Goal: Task Accomplishment & Management: Use online tool/utility

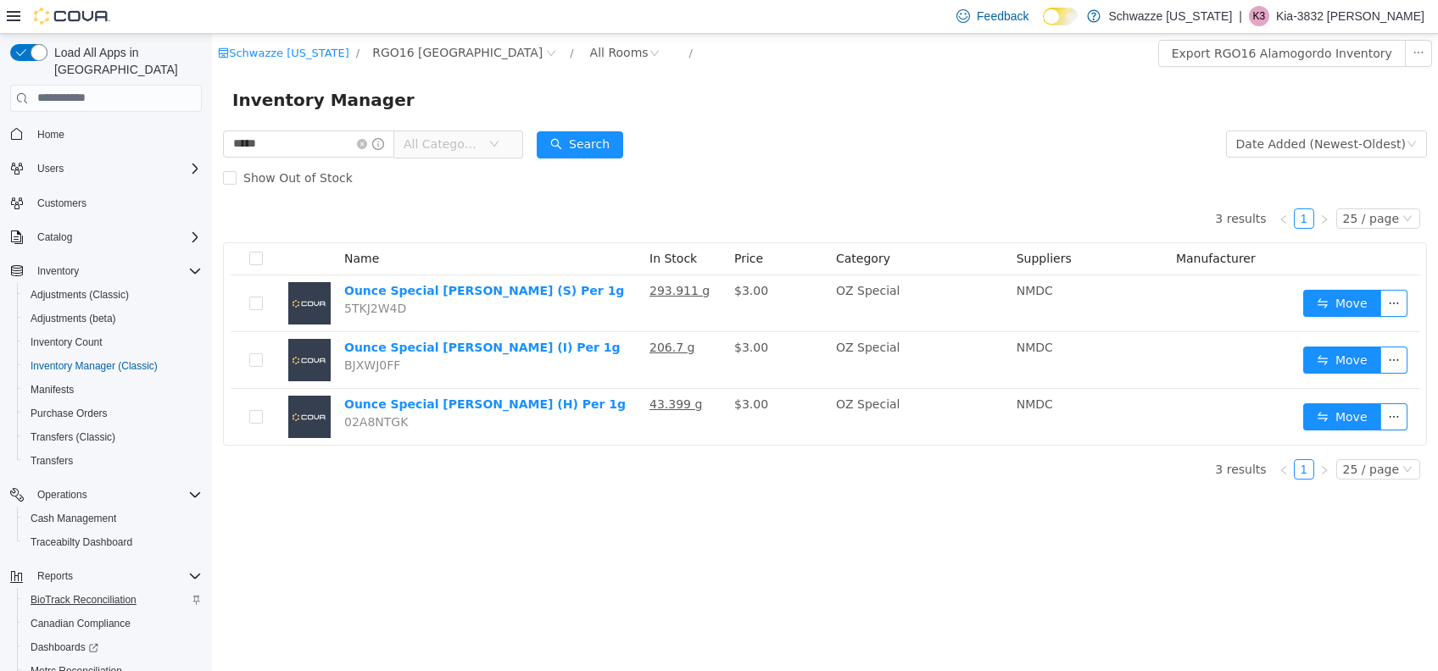
scroll to position [97, 0]
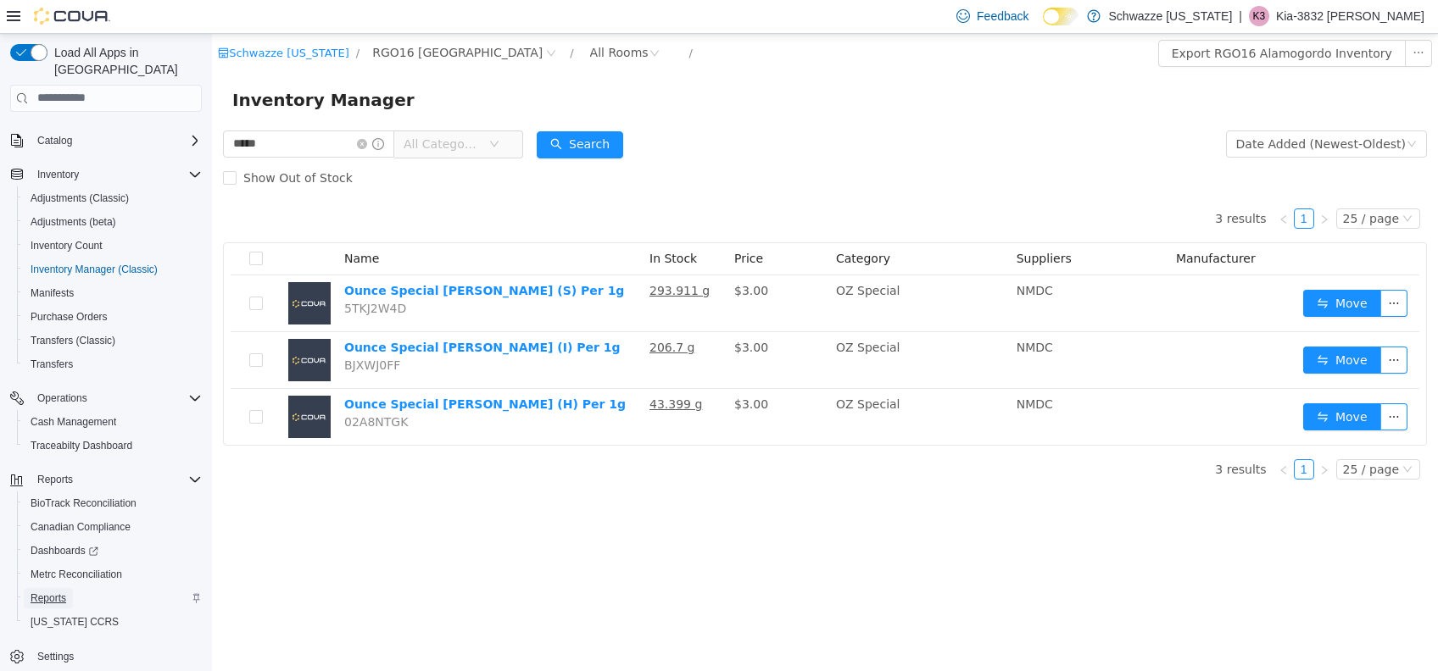
click at [61, 592] on span "Reports" at bounding box center [49, 599] width 36 height 14
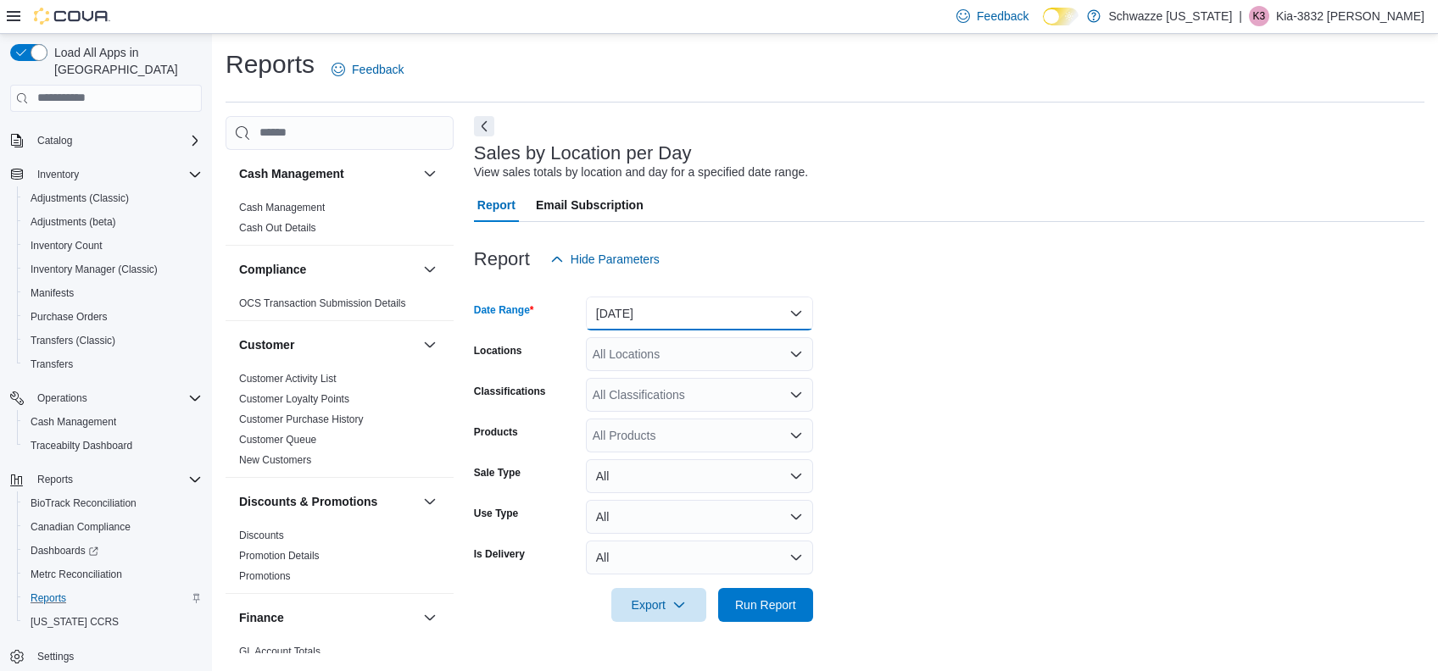
click at [676, 309] on button "[DATE]" at bounding box center [699, 314] width 227 height 34
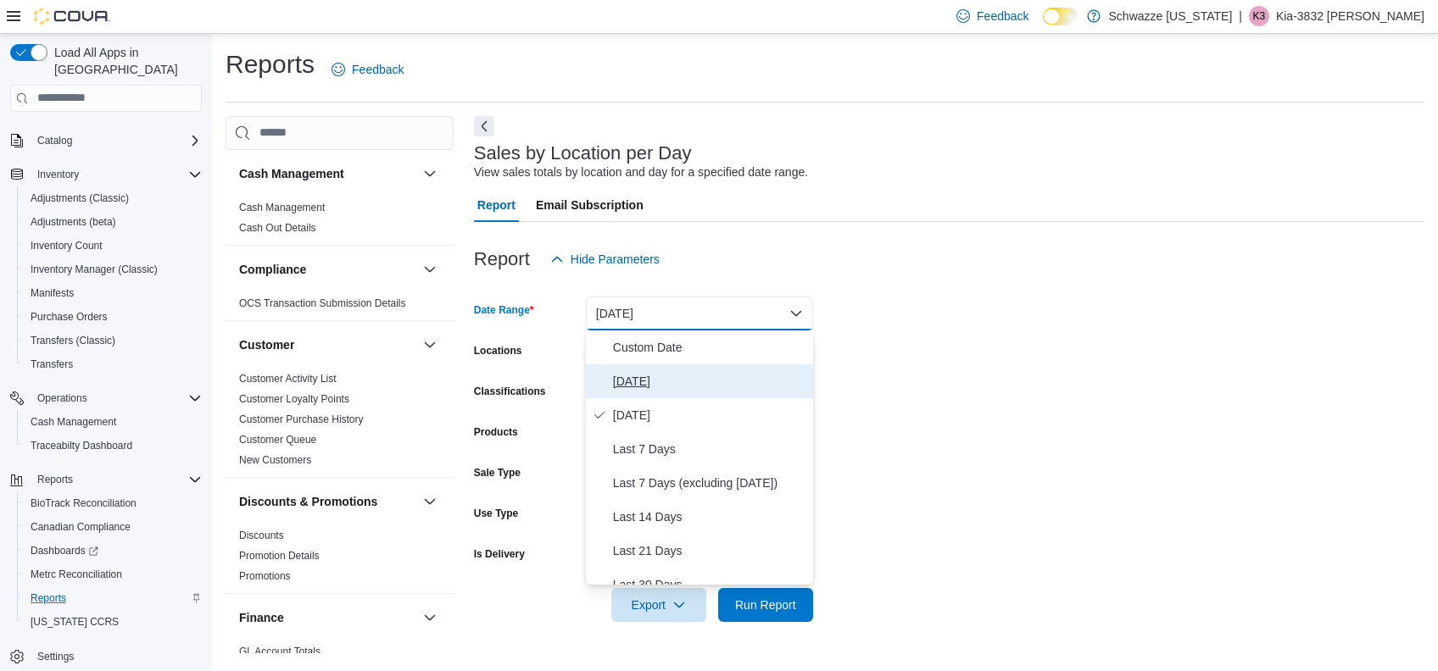
click at [664, 388] on span "[DATE]" at bounding box center [709, 381] width 193 height 20
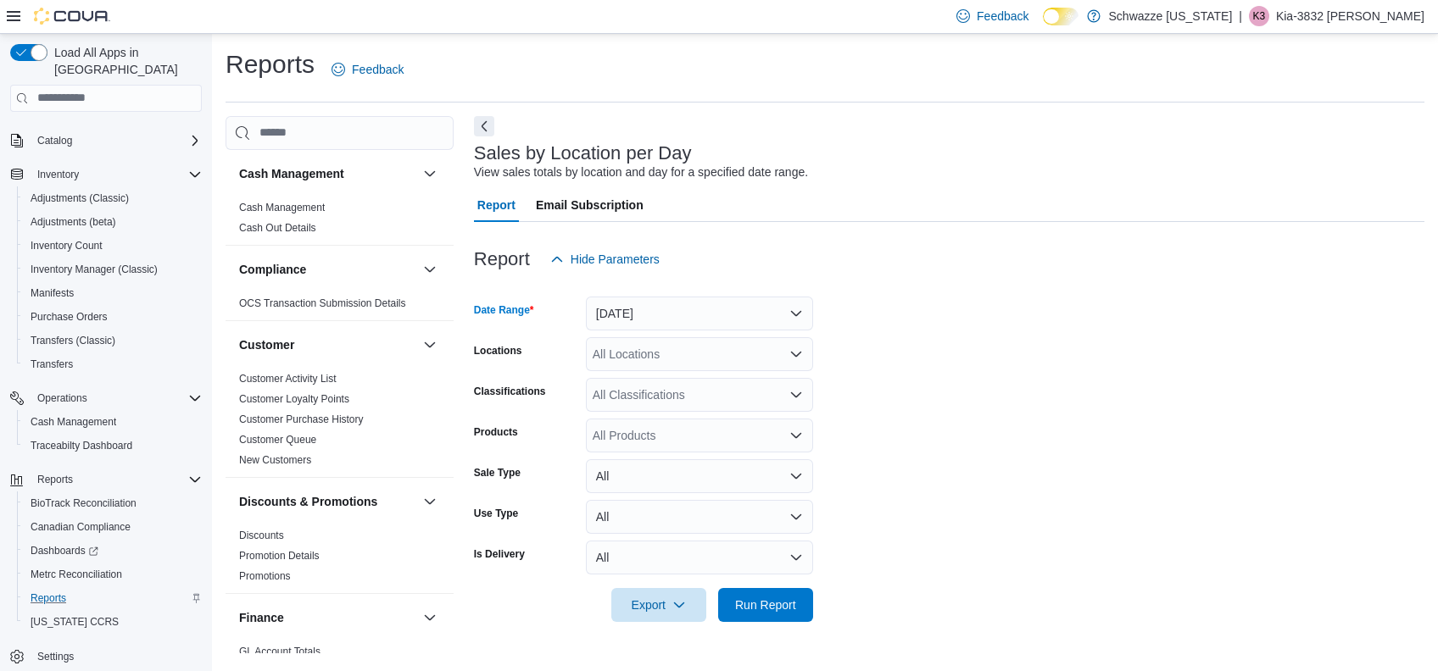
click at [678, 355] on div "All Locations" at bounding box center [699, 354] width 227 height 34
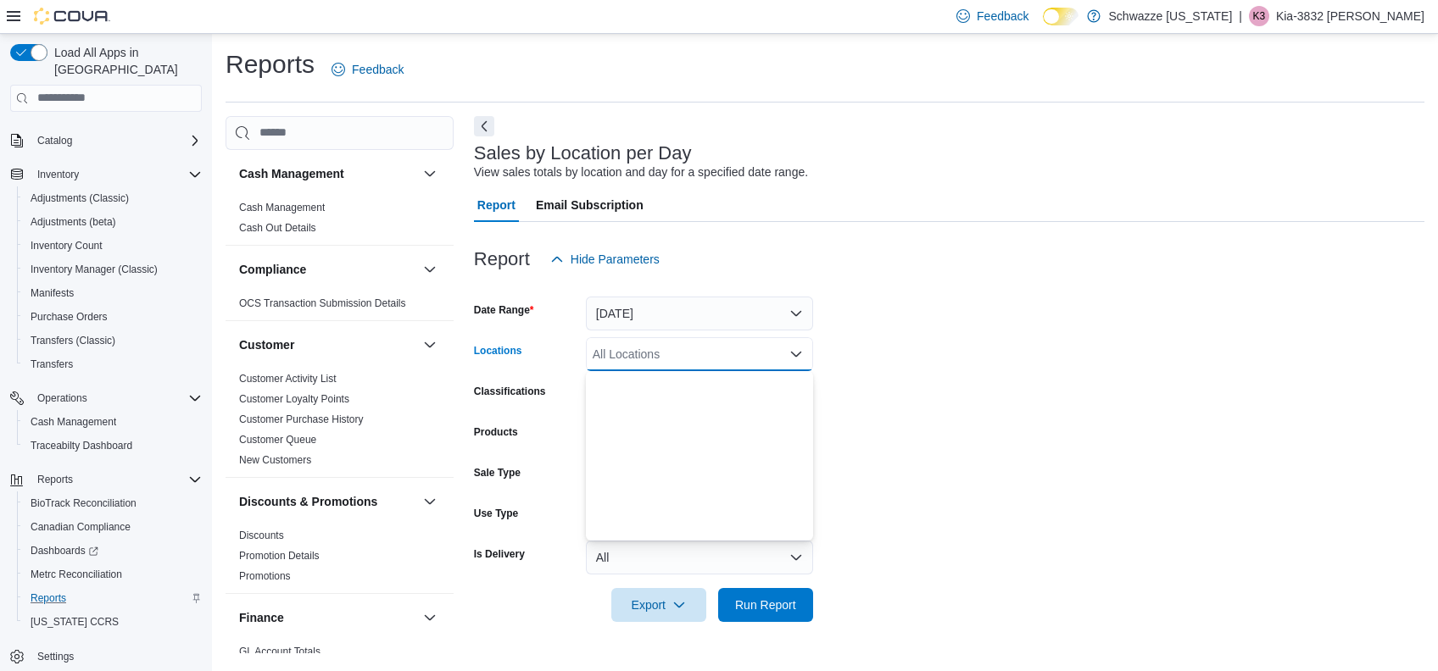
scroll to position [838, 0]
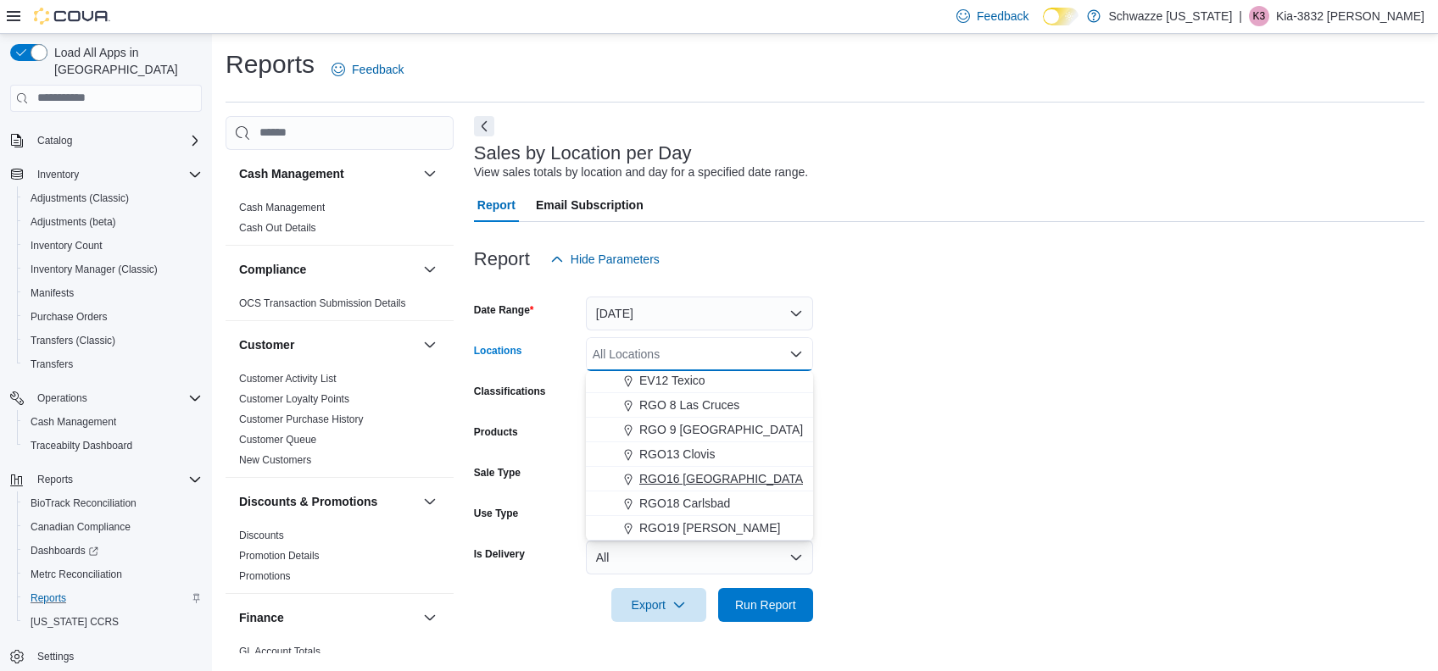
click at [735, 468] on button "RGO16 [GEOGRAPHIC_DATA]" at bounding box center [699, 479] width 227 height 25
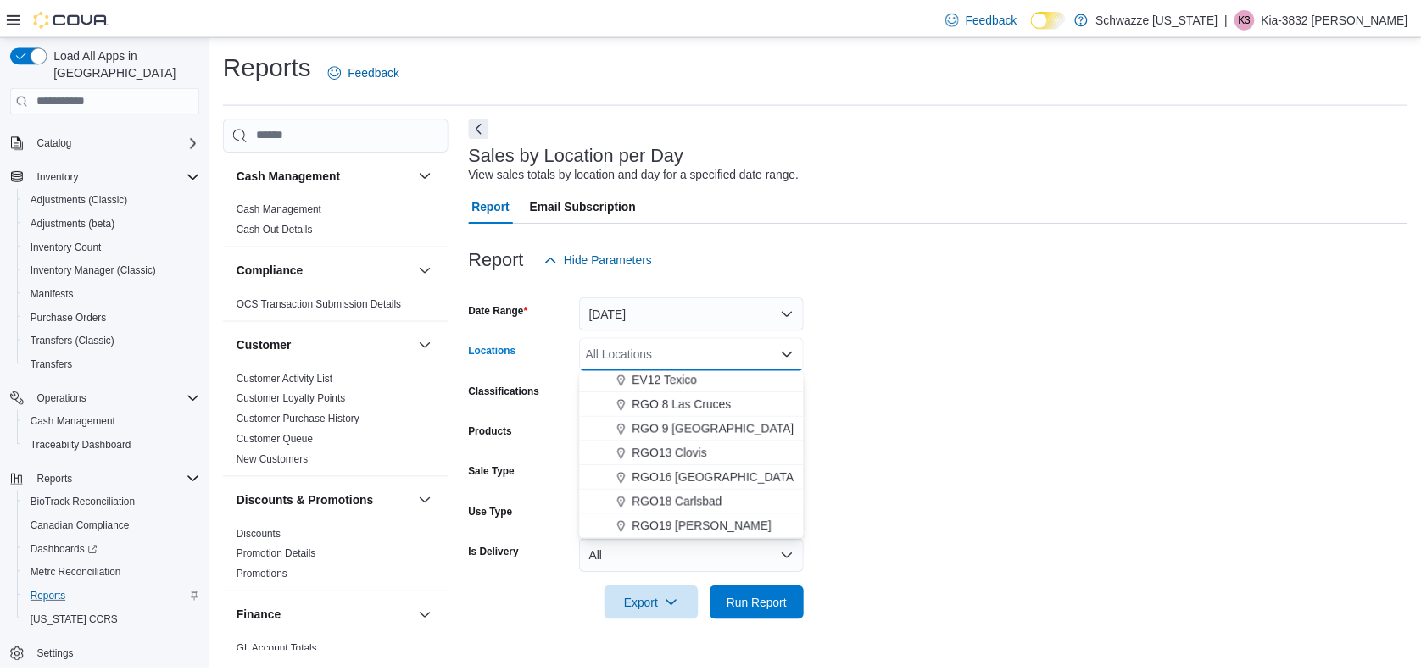
scroll to position [814, 0]
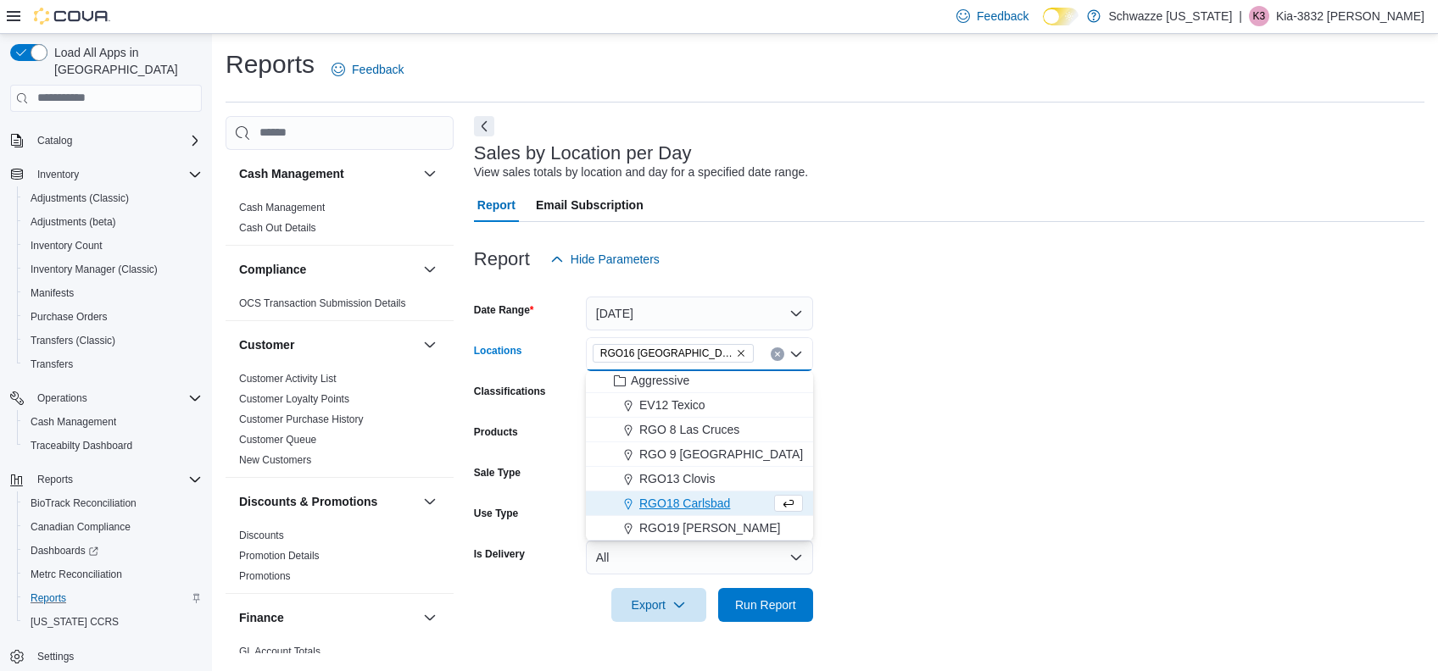
click at [923, 479] on form "Date Range [DATE] Locations RGO16 [GEOGRAPHIC_DATA] Combo box. Selected. RGO16 …" at bounding box center [949, 449] width 950 height 346
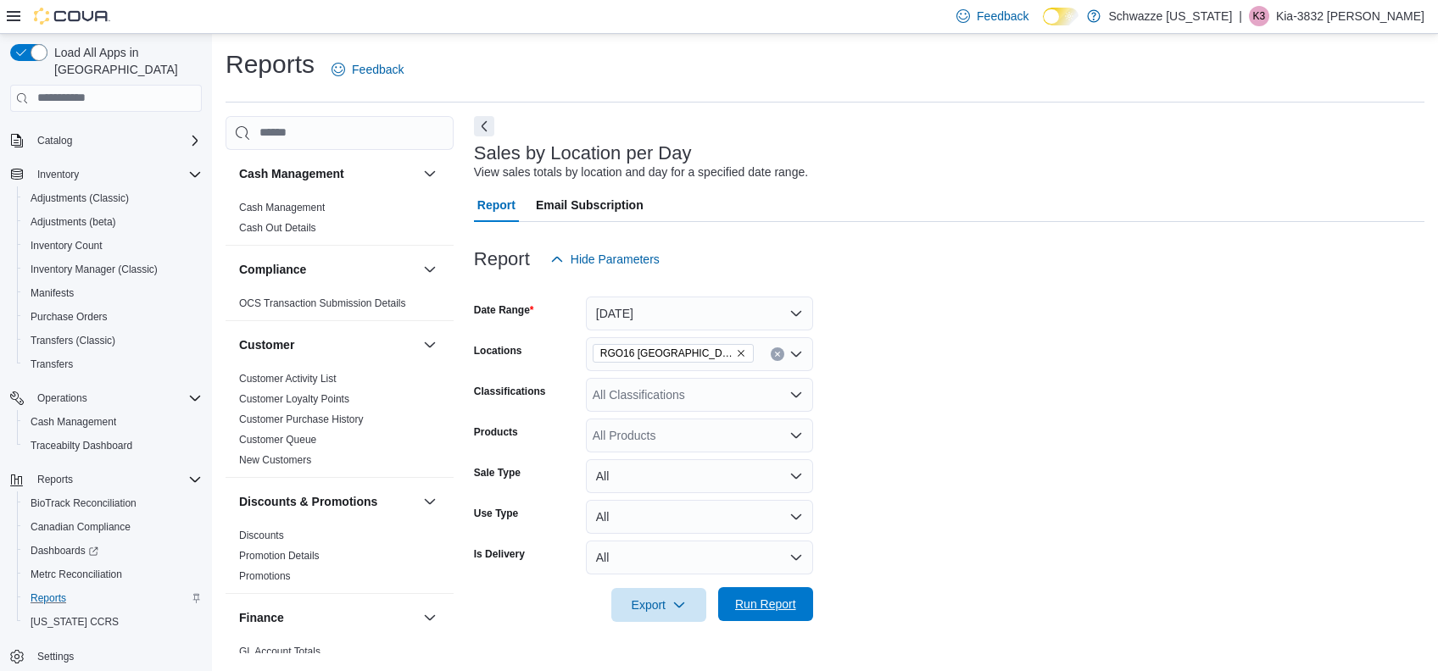
click at [762, 600] on span "Run Report" at bounding box center [765, 604] width 61 height 17
